Goal: Check status: Check status

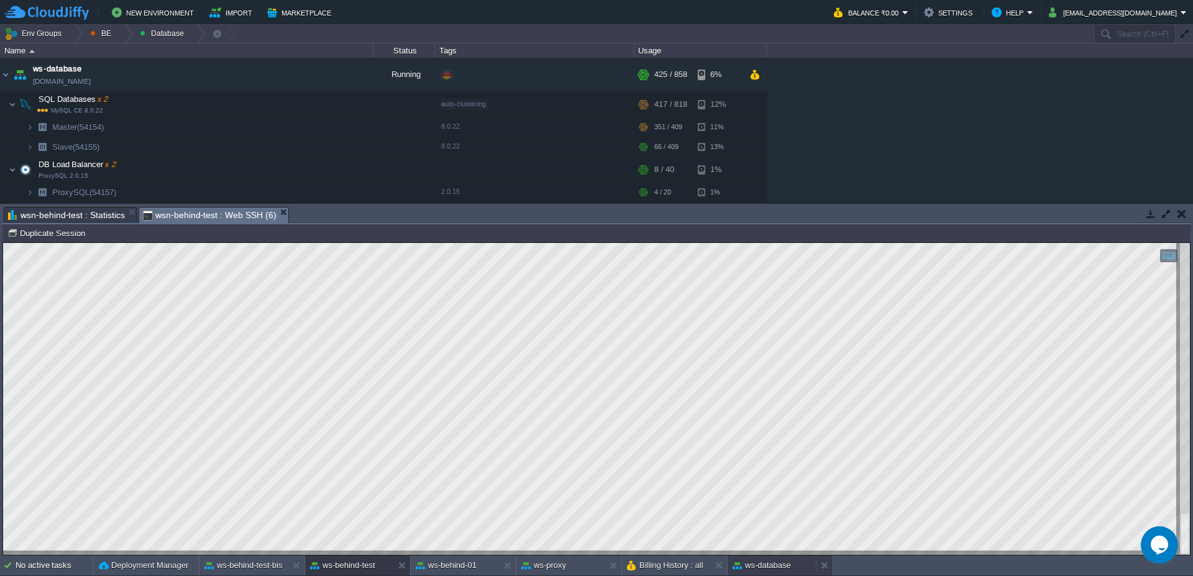
click at [764, 566] on button "ws-database" at bounding box center [762, 565] width 58 height 12
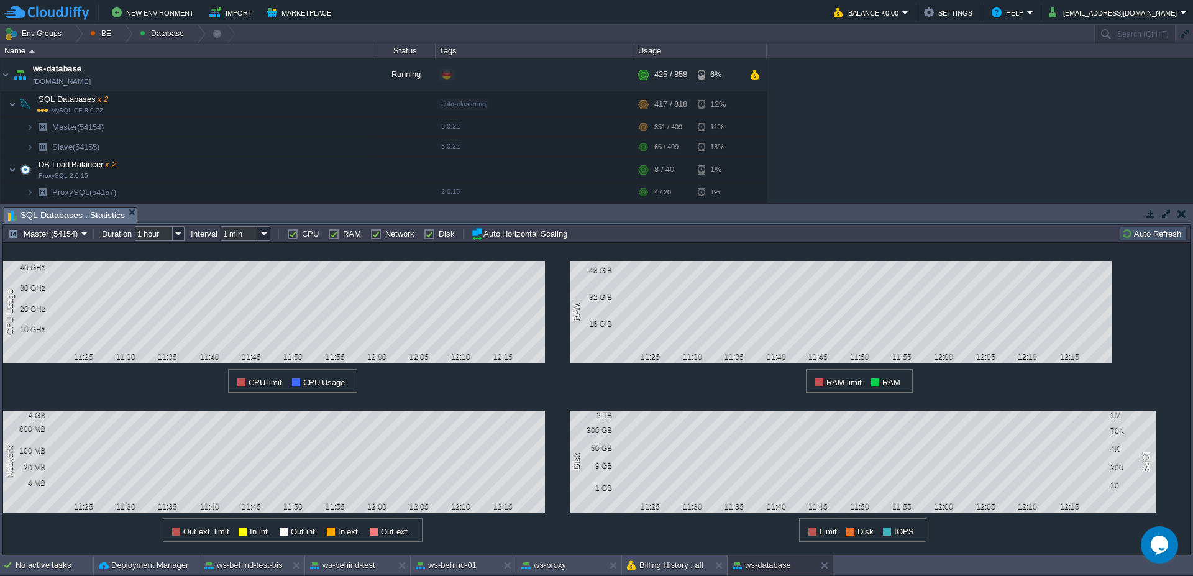
click at [1134, 234] on button "Auto Refresh" at bounding box center [1153, 233] width 63 height 11
click at [346, 575] on div "No active tasks Deployment Manager ws-behind-test-bis ws-behind-test ws-behind-…" at bounding box center [596, 566] width 1193 height 21
click at [347, 570] on button "ws-behind-test" at bounding box center [342, 565] width 65 height 12
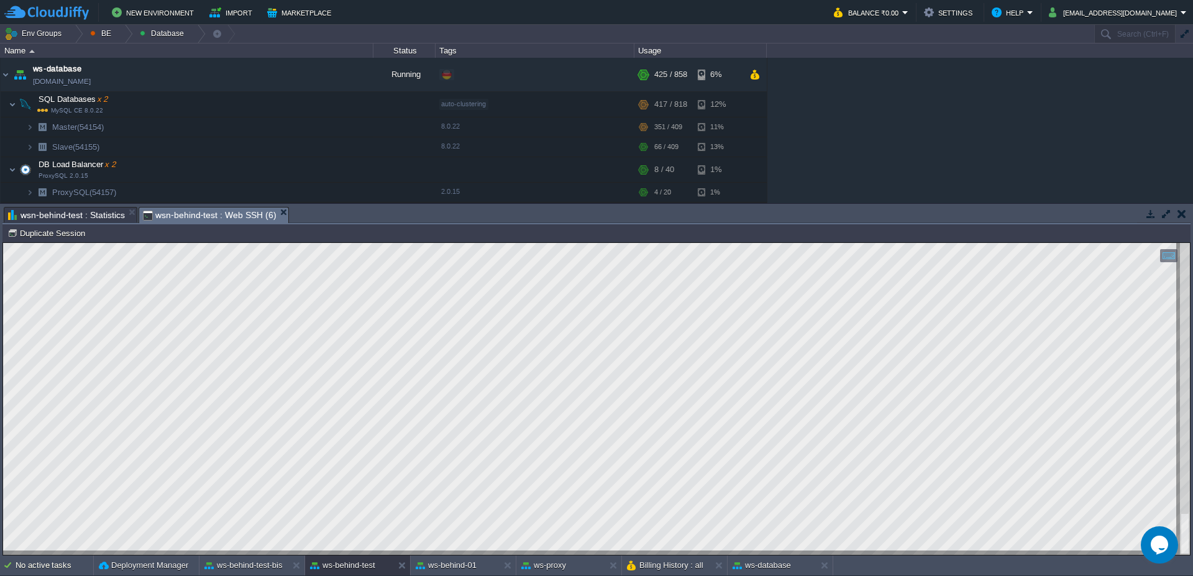
click at [68, 215] on span "wsn-behind-test : Statistics" at bounding box center [66, 215] width 117 height 15
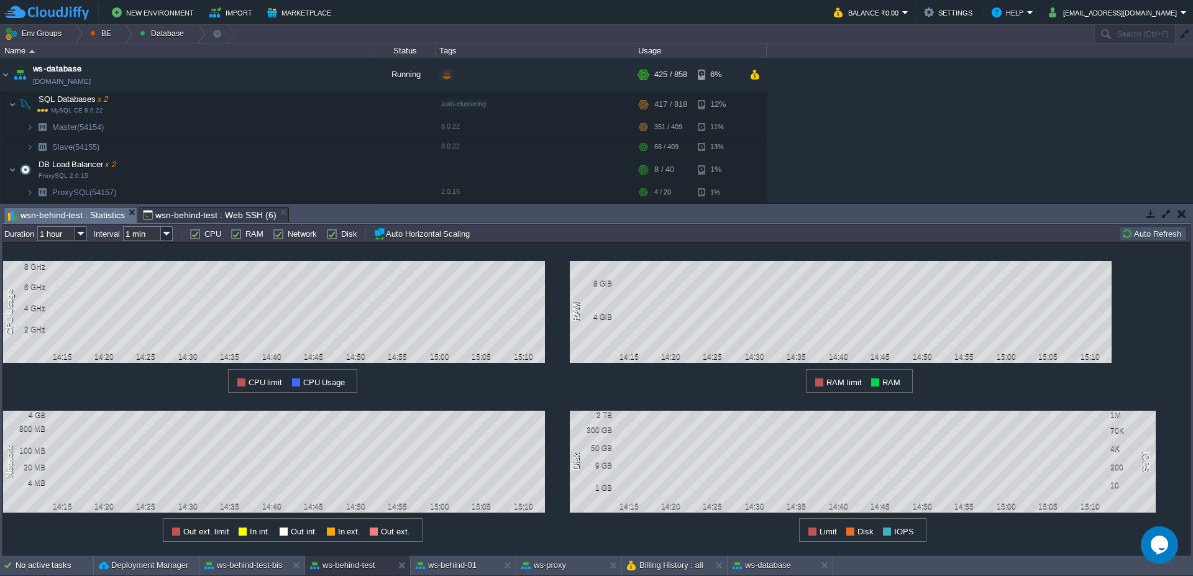
click at [1145, 241] on div "all Duration 1 hour Interval 1 min CPU RAM Network Disk Auto Horizontal Scaling…" at bounding box center [596, 233] width 1188 height 18
click at [1146, 235] on button "Auto Refresh" at bounding box center [1153, 233] width 63 height 11
click at [184, 216] on span "wsn-behind-test : Web SSH (6)" at bounding box center [210, 215] width 134 height 15
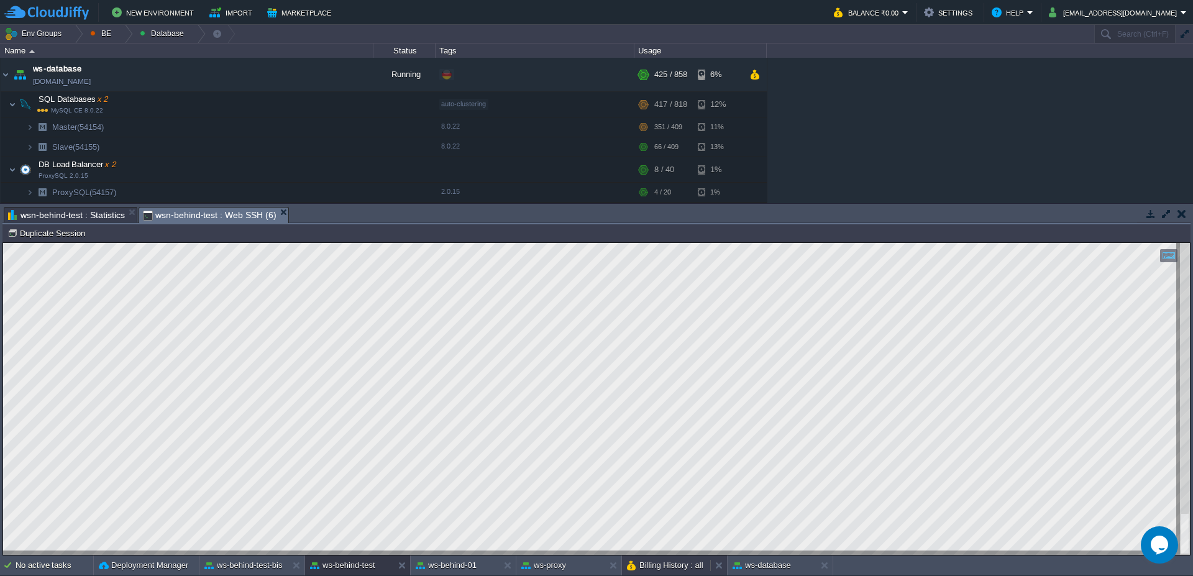
click at [669, 572] on div "Billing History : all" at bounding box center [666, 566] width 88 height 20
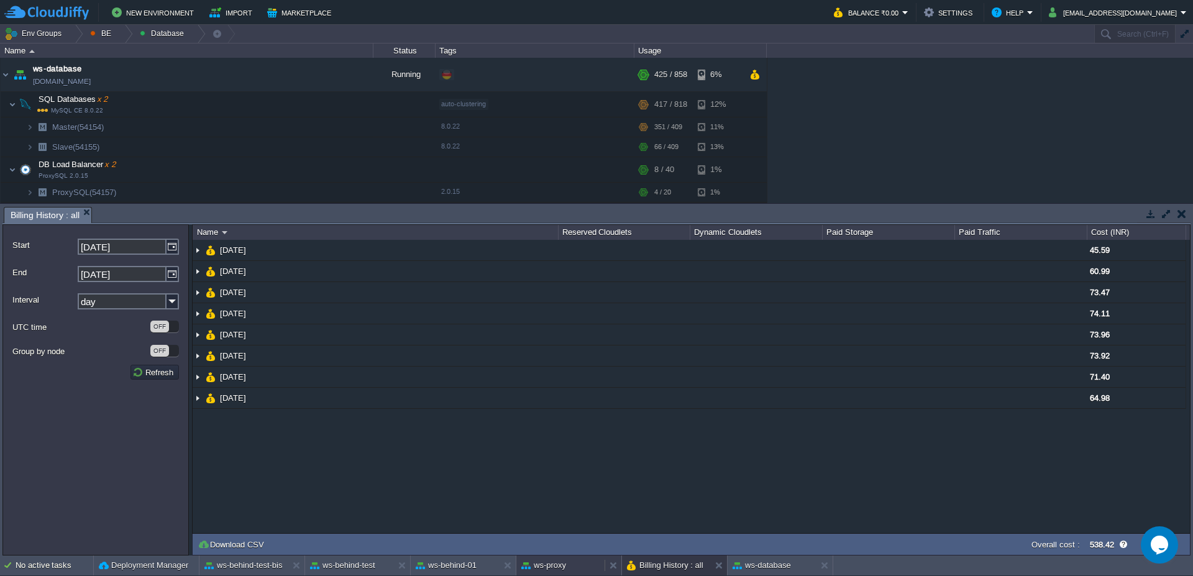
click at [561, 566] on button "ws-proxy" at bounding box center [543, 565] width 45 height 12
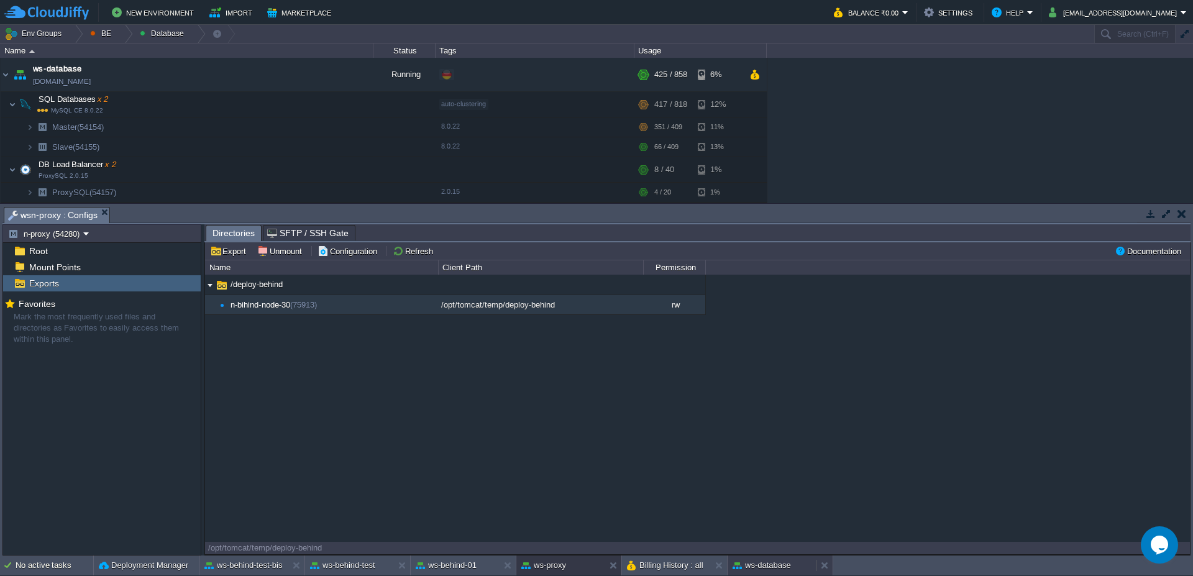
click at [794, 563] on div "ws-database" at bounding box center [772, 566] width 88 height 20
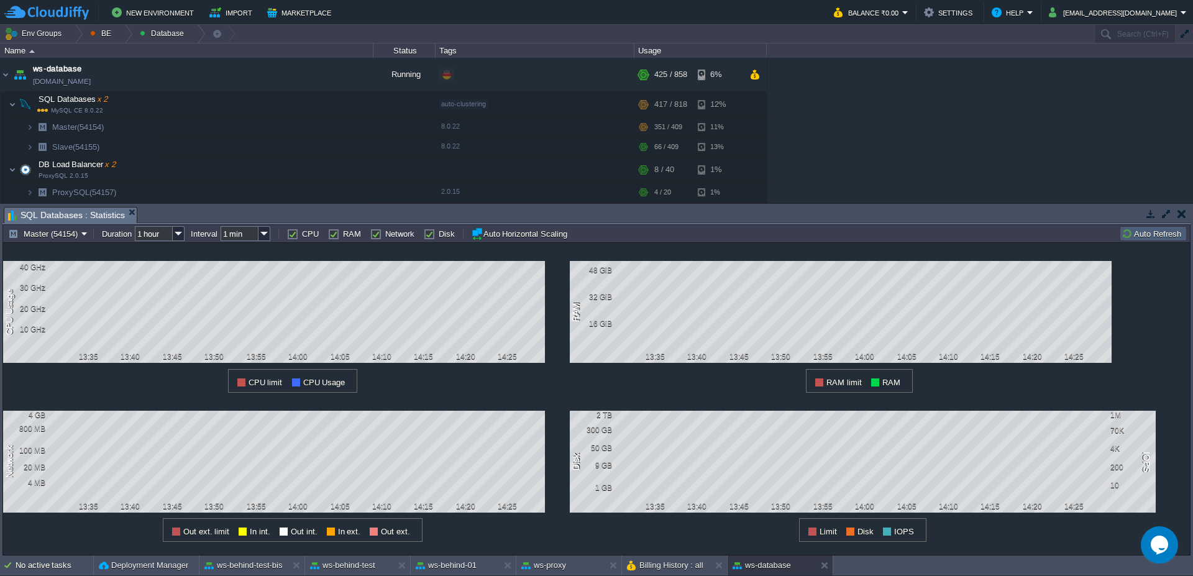
click at [1145, 234] on button "Auto Refresh" at bounding box center [1153, 233] width 63 height 11
click at [1145, 231] on button "Auto Refresh" at bounding box center [1153, 233] width 63 height 11
click at [344, 570] on button "ws-behind-test" at bounding box center [342, 565] width 65 height 12
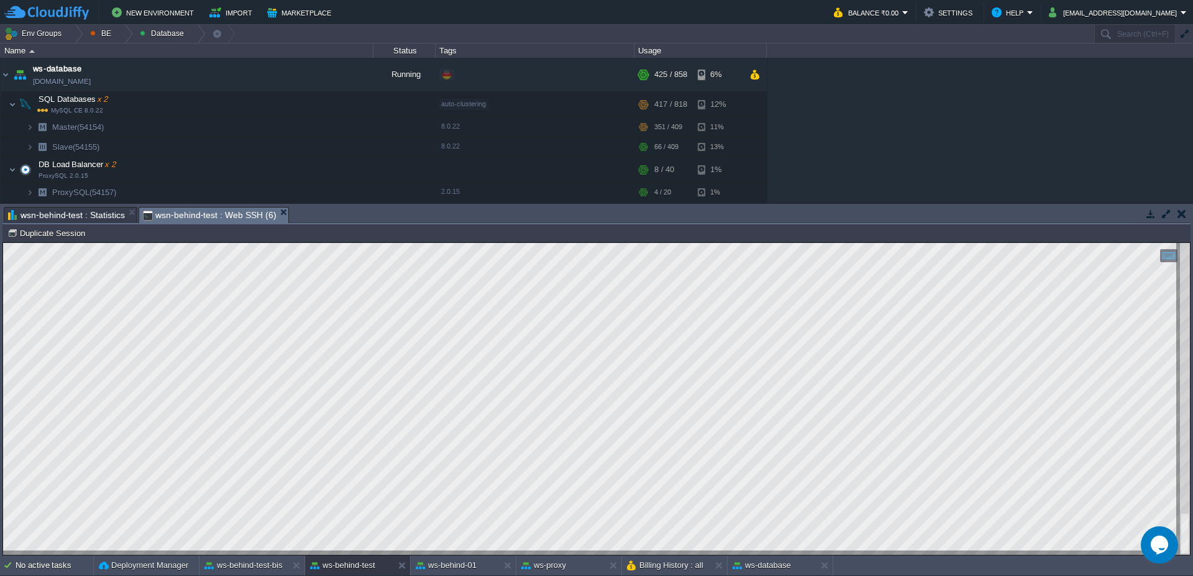
click at [48, 212] on span "wsn-behind-test : Statistics" at bounding box center [66, 215] width 117 height 15
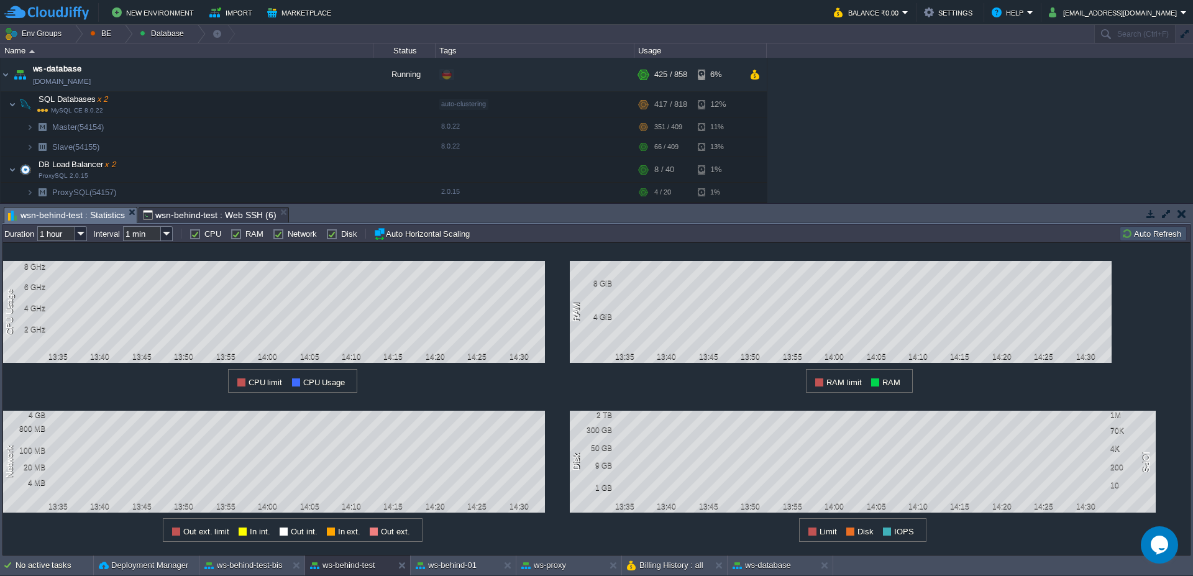
click at [1155, 233] on button "Auto Refresh" at bounding box center [1153, 233] width 63 height 11
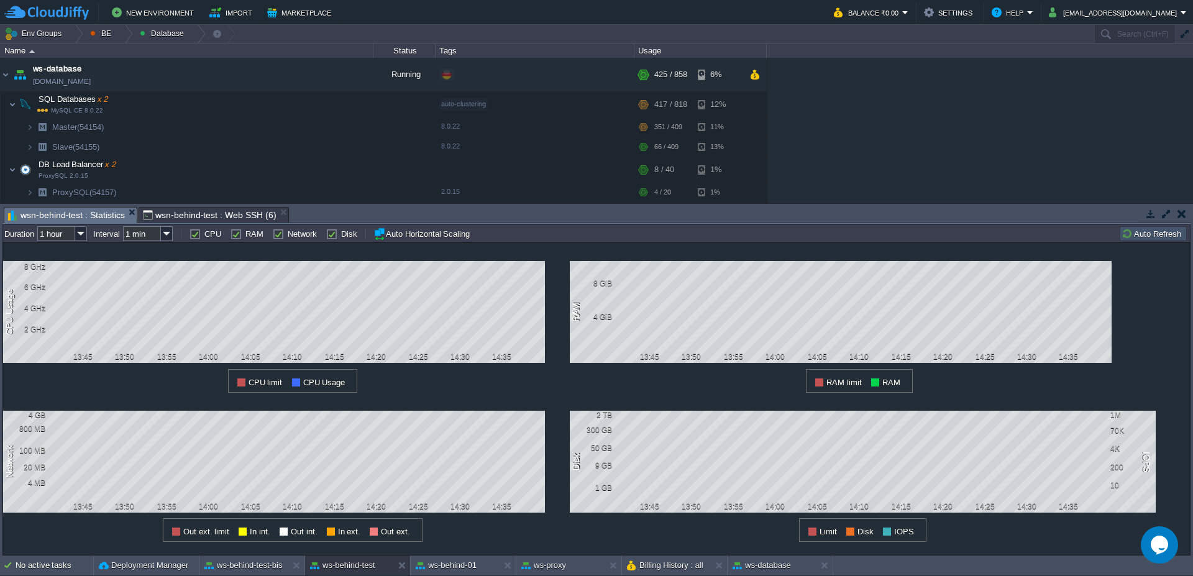
click at [1155, 233] on button "Auto Refresh" at bounding box center [1153, 233] width 63 height 11
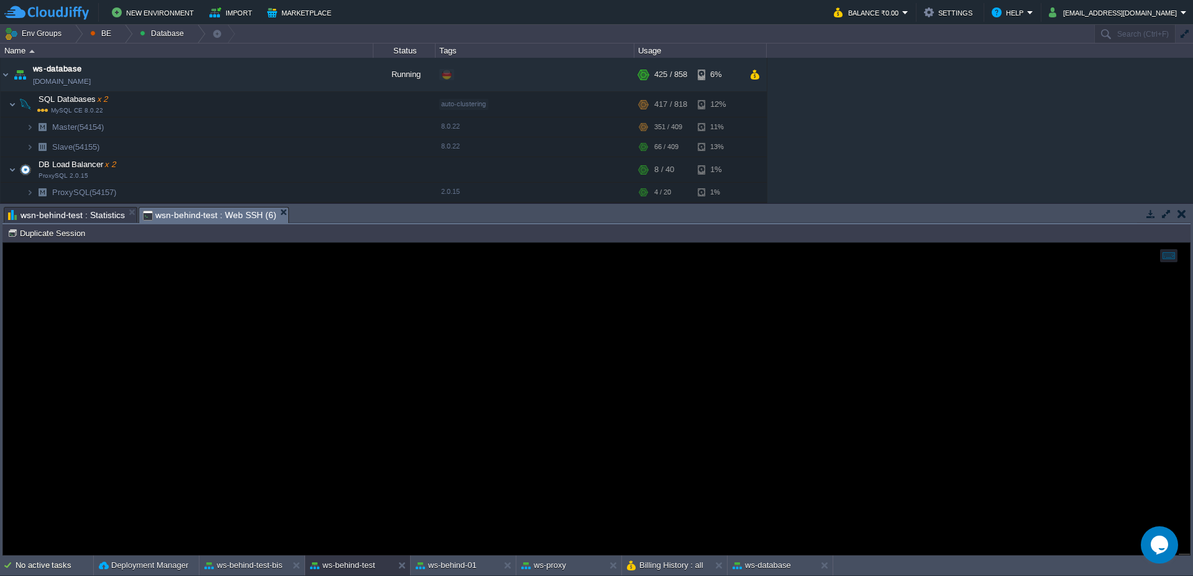
click at [218, 218] on span "wsn-behind-test : Web SSH (6)" at bounding box center [210, 216] width 134 height 16
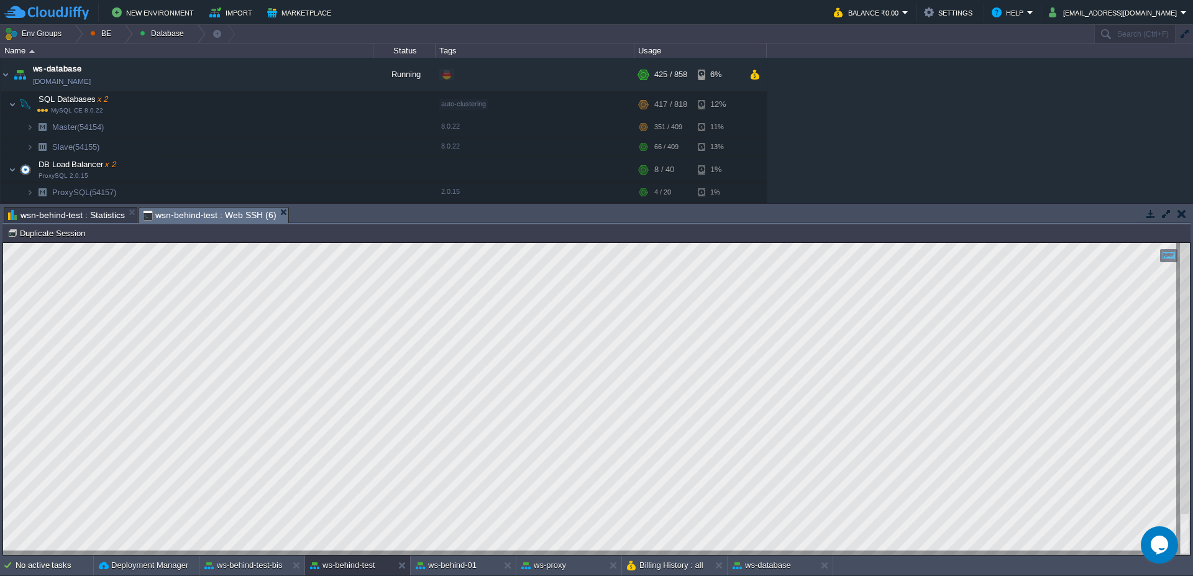
click at [112, 211] on span "wsn-behind-test : Statistics" at bounding box center [66, 215] width 117 height 15
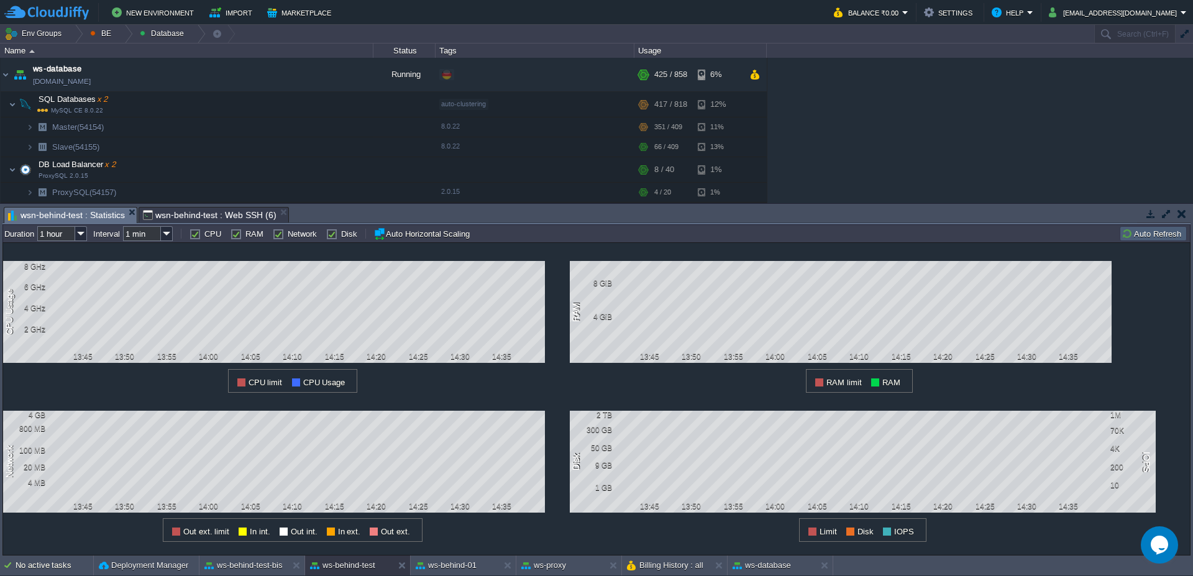
click at [1157, 237] on button "Auto Refresh" at bounding box center [1153, 233] width 63 height 11
click at [1145, 233] on button "Auto Refresh" at bounding box center [1153, 233] width 63 height 11
click at [1145, 234] on button "Auto Refresh" at bounding box center [1153, 233] width 63 height 11
click at [185, 211] on span "wsn-behind-test : Web SSH (6)" at bounding box center [210, 215] width 134 height 15
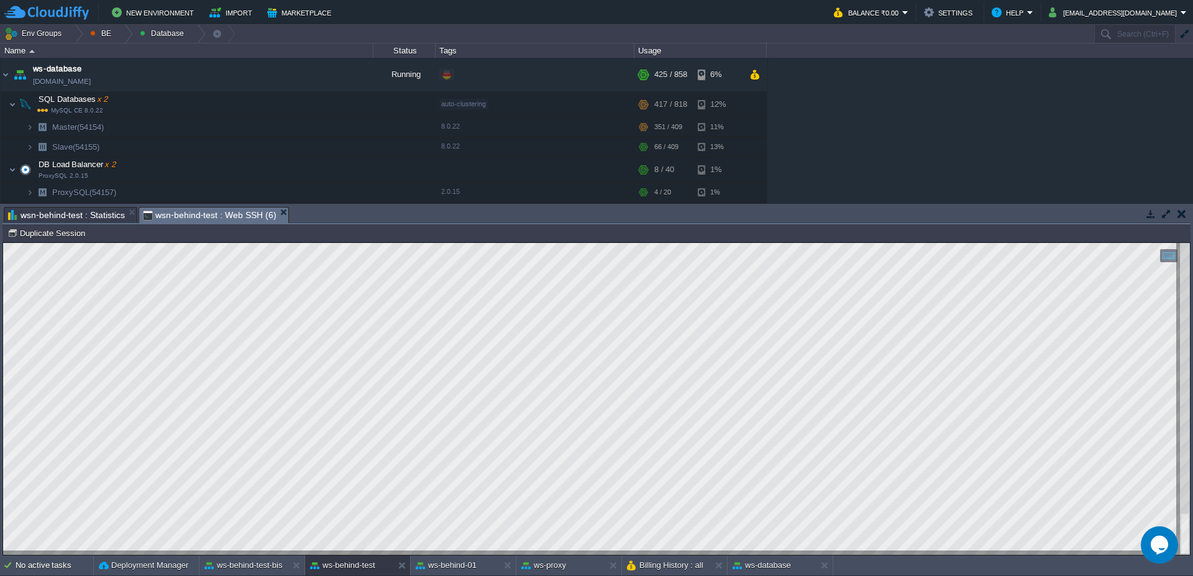
click at [99, 209] on span "wsn-behind-test : Statistics" at bounding box center [66, 215] width 117 height 15
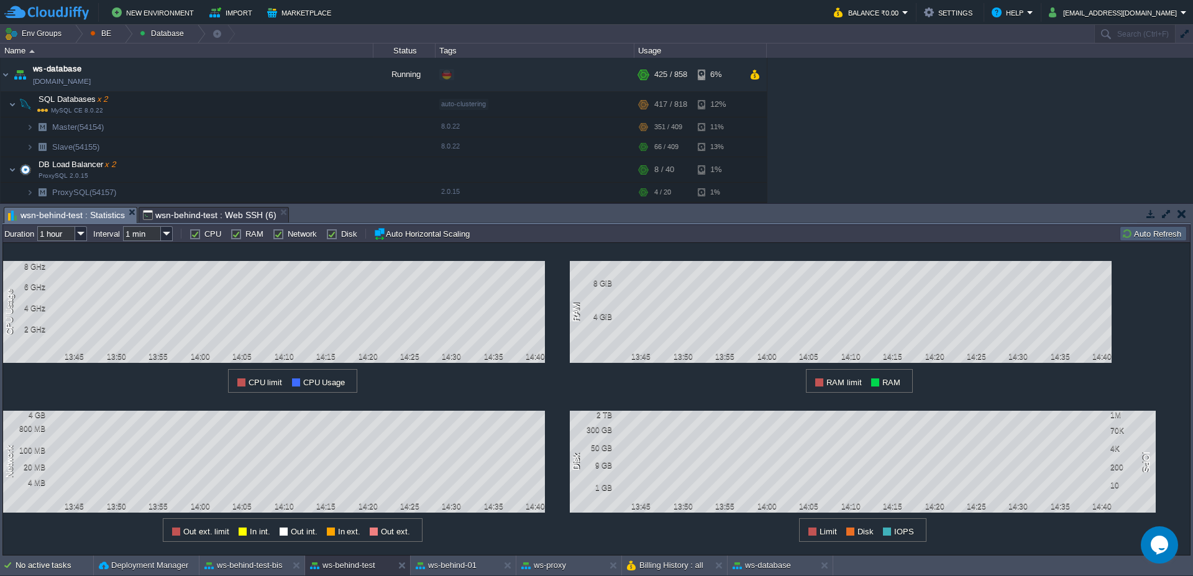
click at [1155, 236] on button "Auto Refresh" at bounding box center [1153, 233] width 63 height 11
click at [1155, 231] on button "Auto Refresh" at bounding box center [1153, 233] width 63 height 11
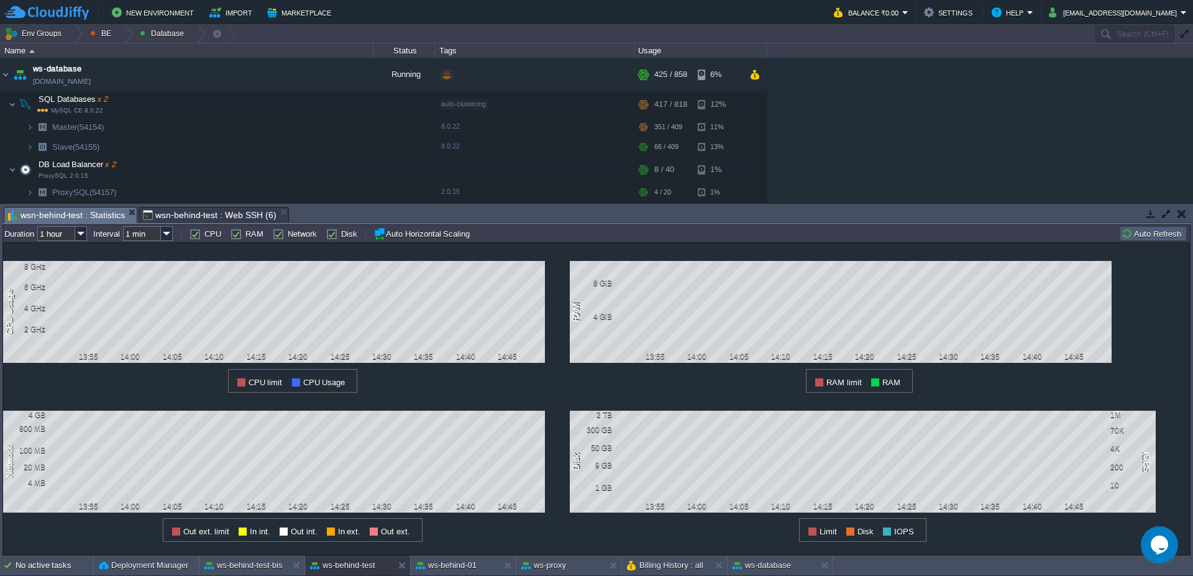
click at [1143, 233] on button "Auto Refresh" at bounding box center [1153, 233] width 63 height 11
click at [554, 566] on button "ws-proxy" at bounding box center [543, 565] width 45 height 12
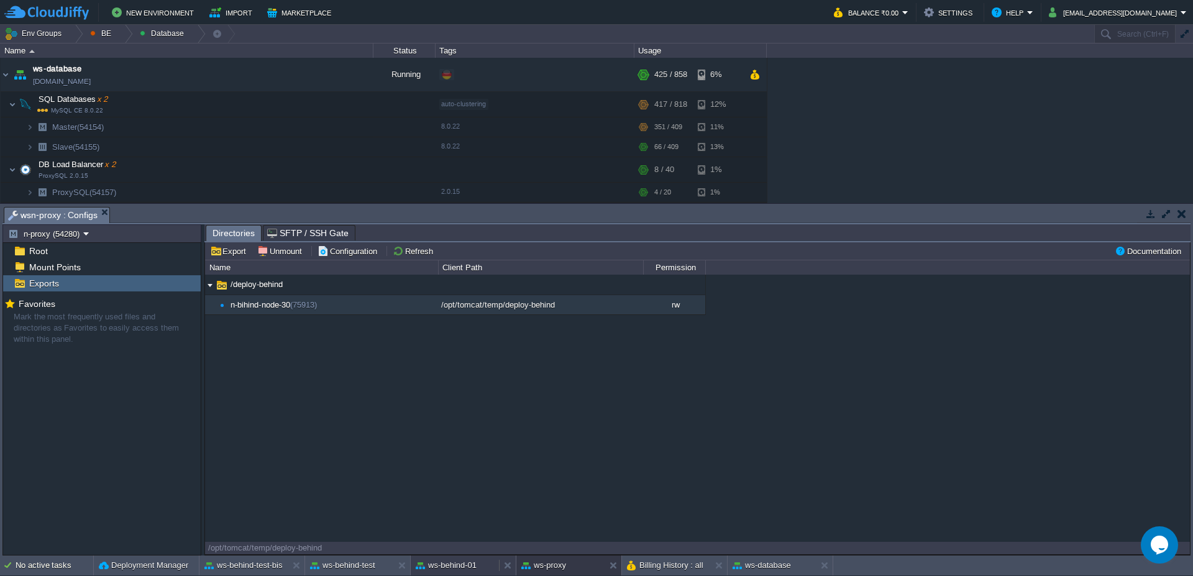
click at [457, 572] on div "ws-behind-01" at bounding box center [455, 566] width 88 height 20
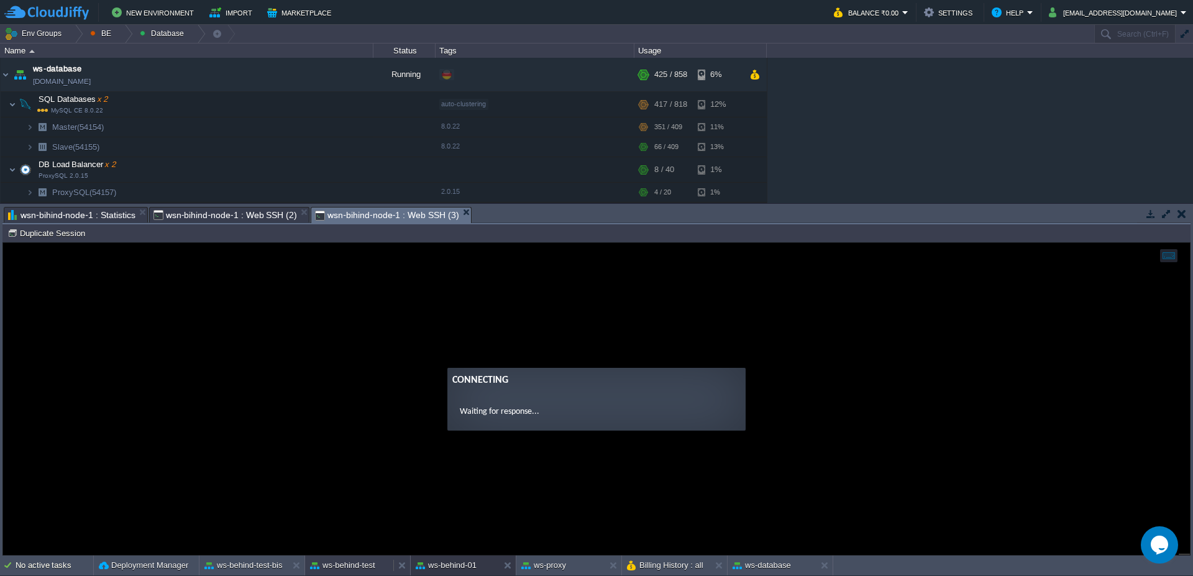
click at [336, 567] on button "ws-behind-test" at bounding box center [342, 565] width 65 height 12
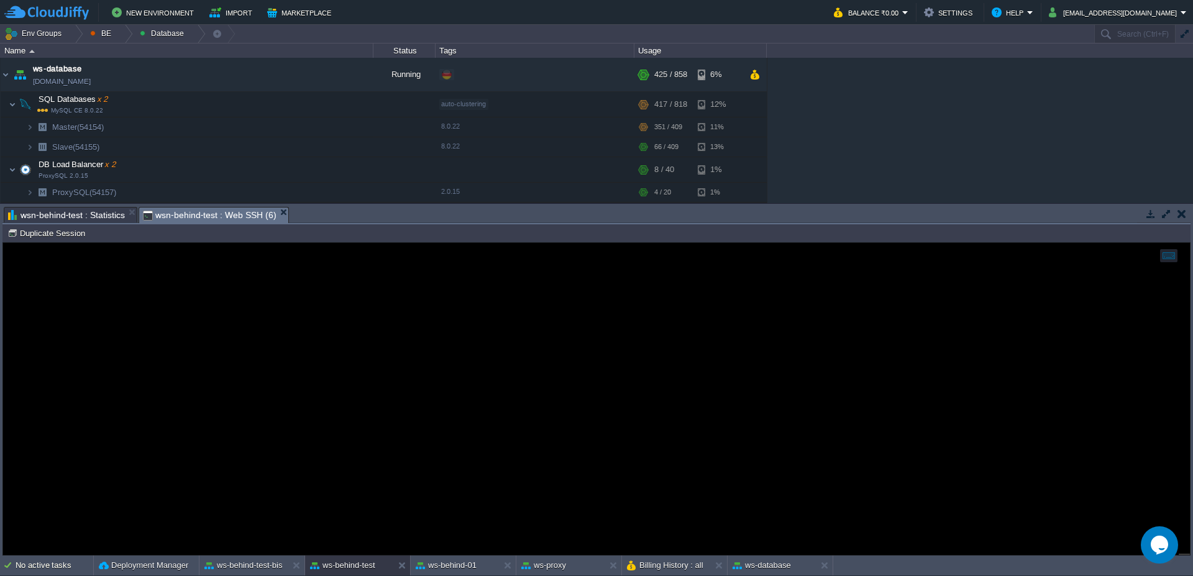
click at [201, 209] on span "wsn-behind-test : Web SSH (6)" at bounding box center [210, 216] width 134 height 16
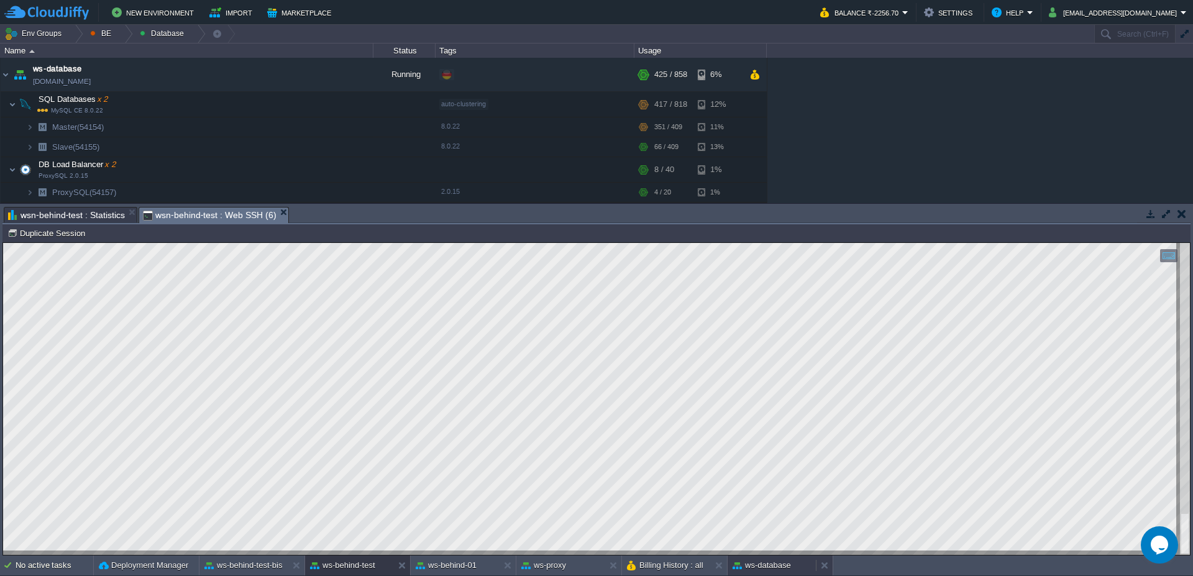
click at [748, 569] on button "ws-database" at bounding box center [762, 565] width 58 height 12
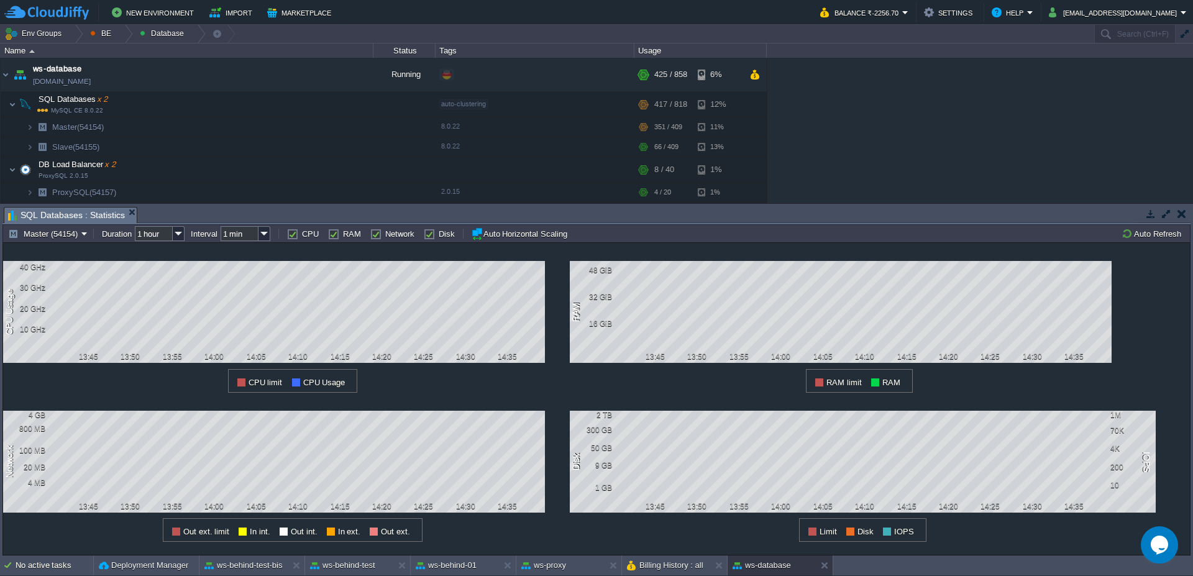
click at [1139, 226] on div "Master (54154) Duration 1 hour Interval 1 min CPU RAM Network Disk Auto Horizon…" at bounding box center [596, 233] width 1188 height 18
click at [1140, 232] on button "Auto Refresh" at bounding box center [1153, 233] width 63 height 11
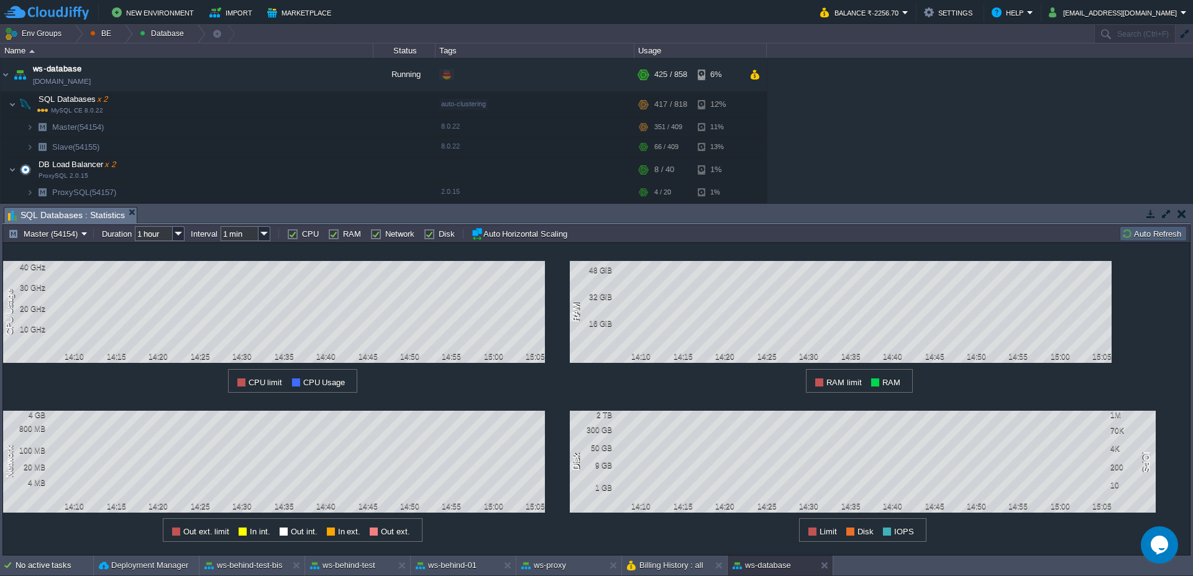
click at [1163, 236] on button "Auto Refresh" at bounding box center [1153, 233] width 63 height 11
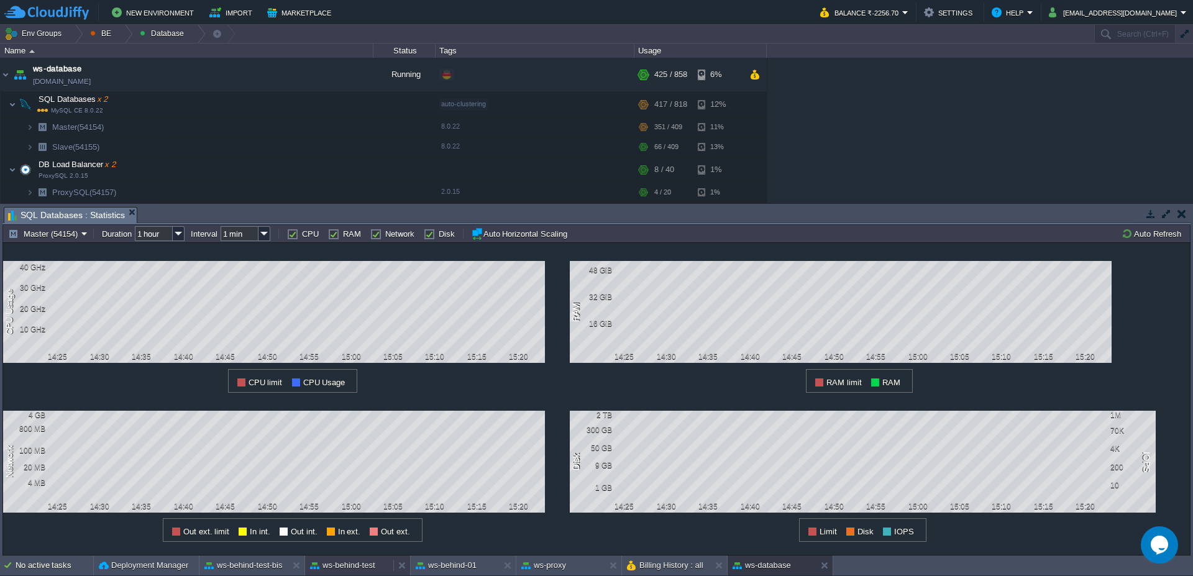
click at [345, 569] on button "ws-behind-test" at bounding box center [342, 565] width 65 height 12
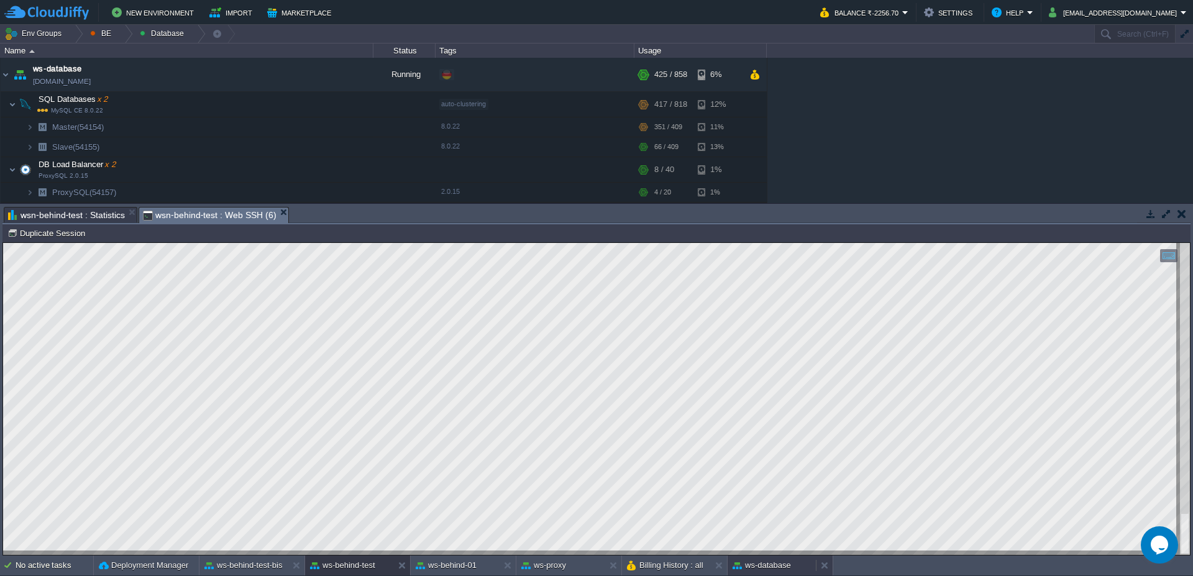
click at [758, 562] on button "ws-database" at bounding box center [762, 565] width 58 height 12
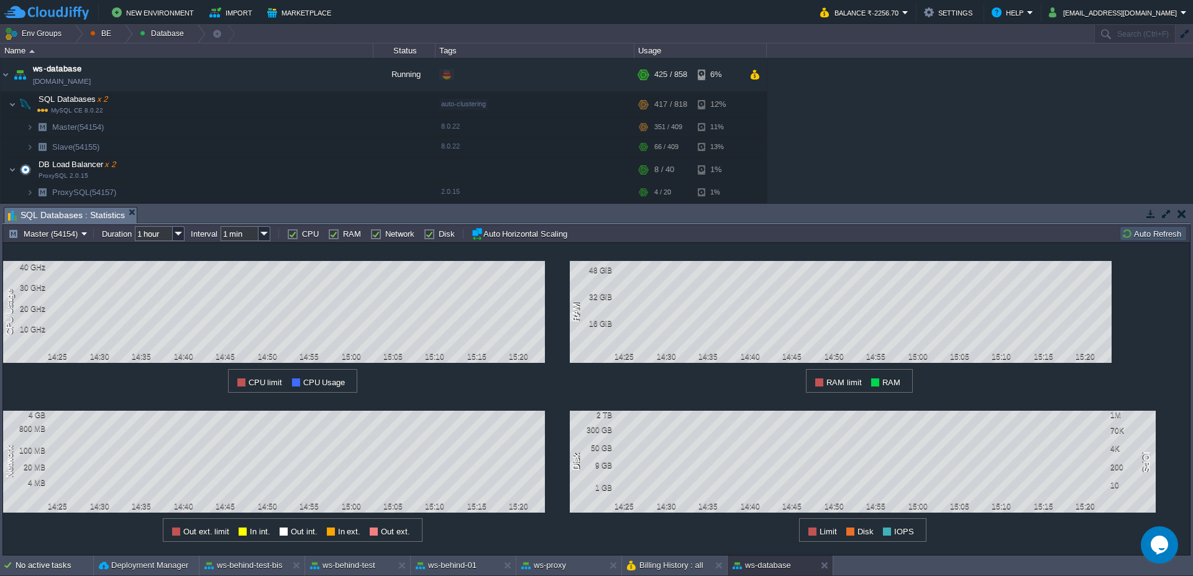
click at [1148, 232] on button "Auto Refresh" at bounding box center [1153, 233] width 63 height 11
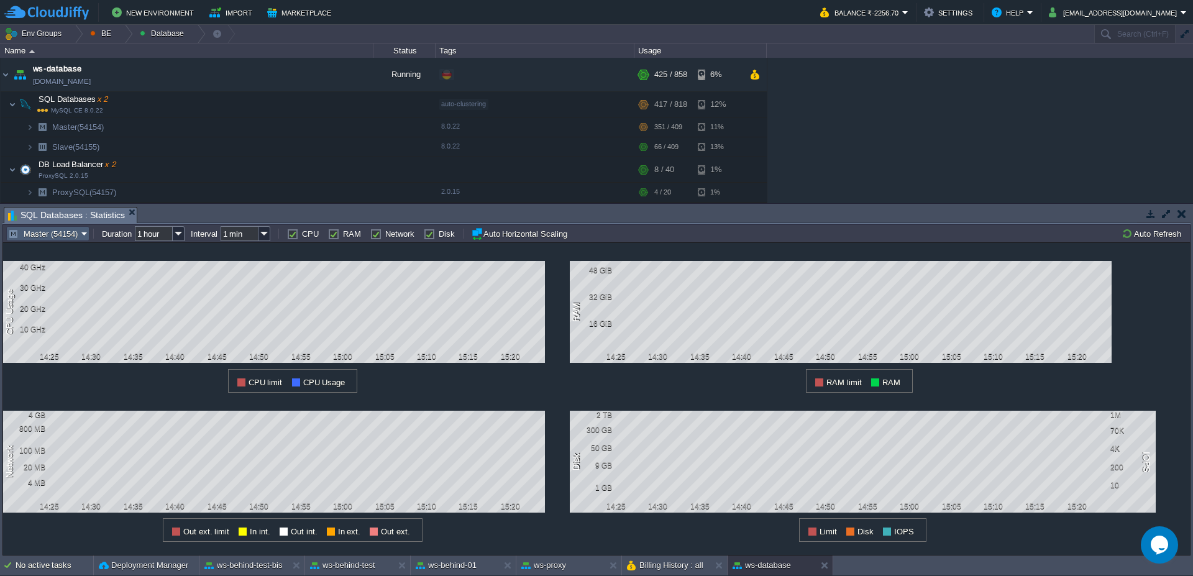
click at [53, 232] on button "Master (54154)" at bounding box center [44, 233] width 73 height 11
click at [52, 277] on span "Slave (54155)" at bounding box center [49, 279] width 50 height 9
click at [45, 240] on td "Slave (54155)" at bounding box center [45, 233] width 79 height 15
click at [42, 259] on link "Master (54154)" at bounding box center [49, 266] width 84 height 14
click at [347, 566] on button "ws-behind-test" at bounding box center [342, 565] width 65 height 12
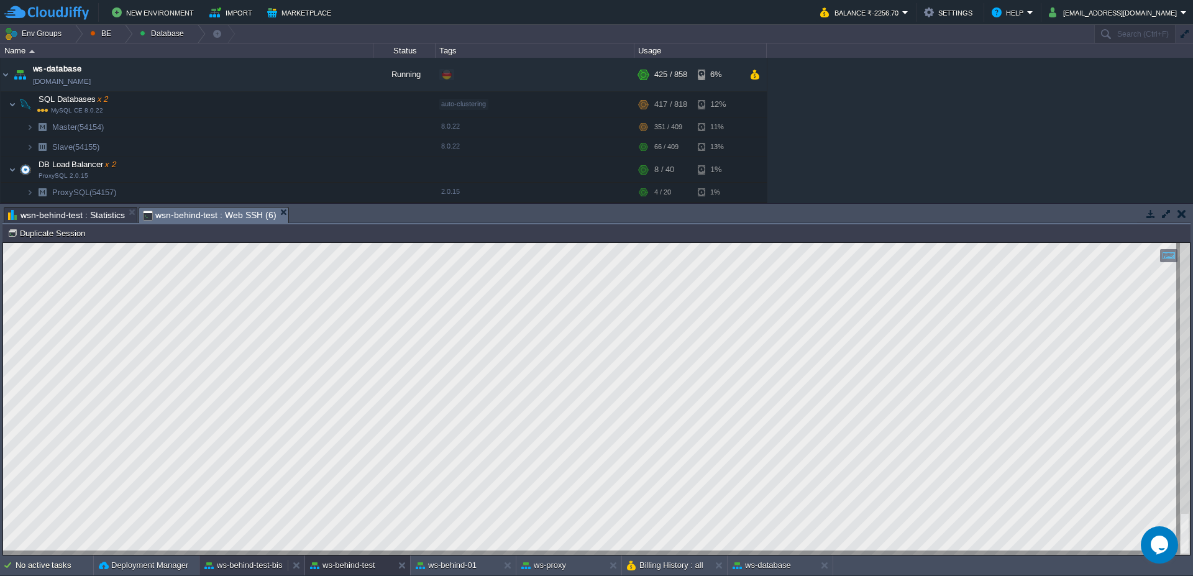
click at [238, 572] on div "ws-behind-test-bis" at bounding box center [243, 566] width 88 height 20
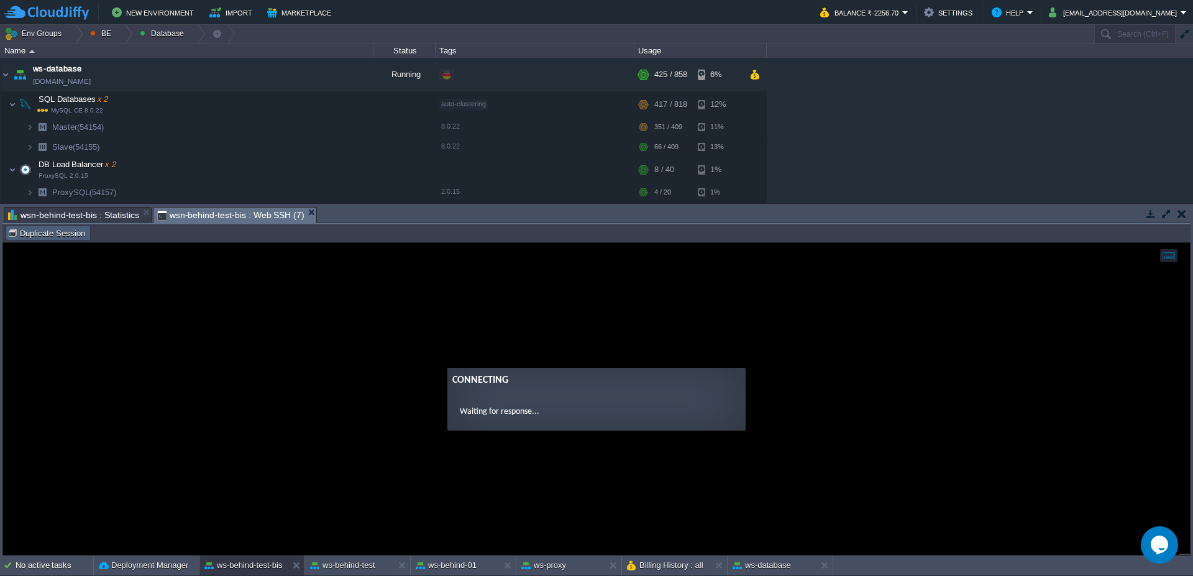
click at [48, 227] on td "Duplicate Session" at bounding box center [48, 233] width 85 height 15
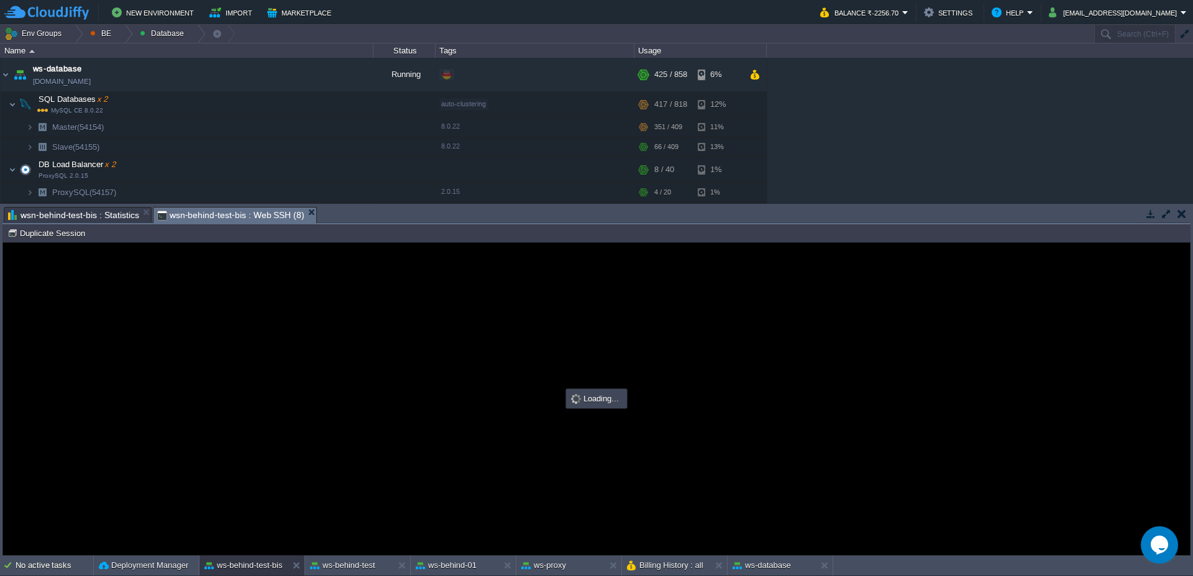
type input "#000000"
